Goal: Use online tool/utility: Utilize a website feature to perform a specific function

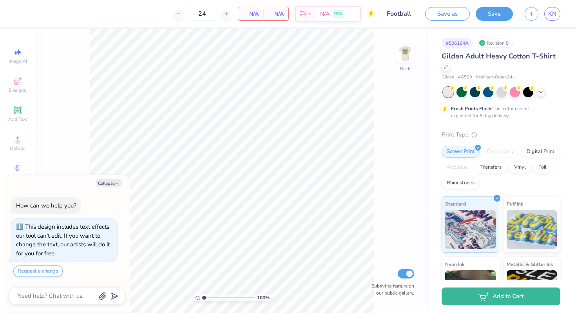
type textarea "x"
click at [191, 13] on input "24" at bounding box center [176, 14] width 31 height 14
type input "60"
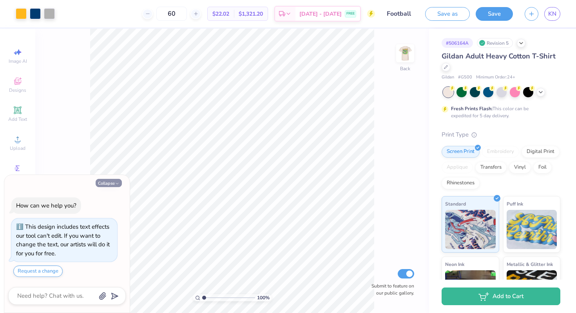
click at [114, 183] on button "Collapse" at bounding box center [109, 183] width 26 height 8
type textarea "x"
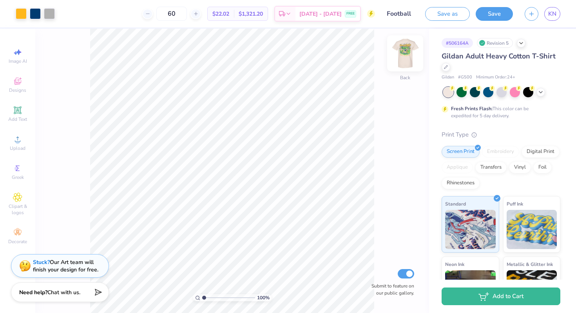
click at [404, 50] on img at bounding box center [404, 53] width 31 height 31
click at [187, 14] on input "60" at bounding box center [171, 14] width 31 height 14
type input "7"
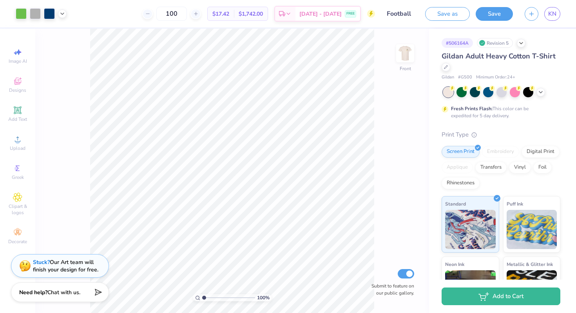
type input "100"
click at [379, 196] on div "100 % Front Submit to feature on our public gallery." at bounding box center [232, 171] width 394 height 284
